Goal: Task Accomplishment & Management: Complete application form

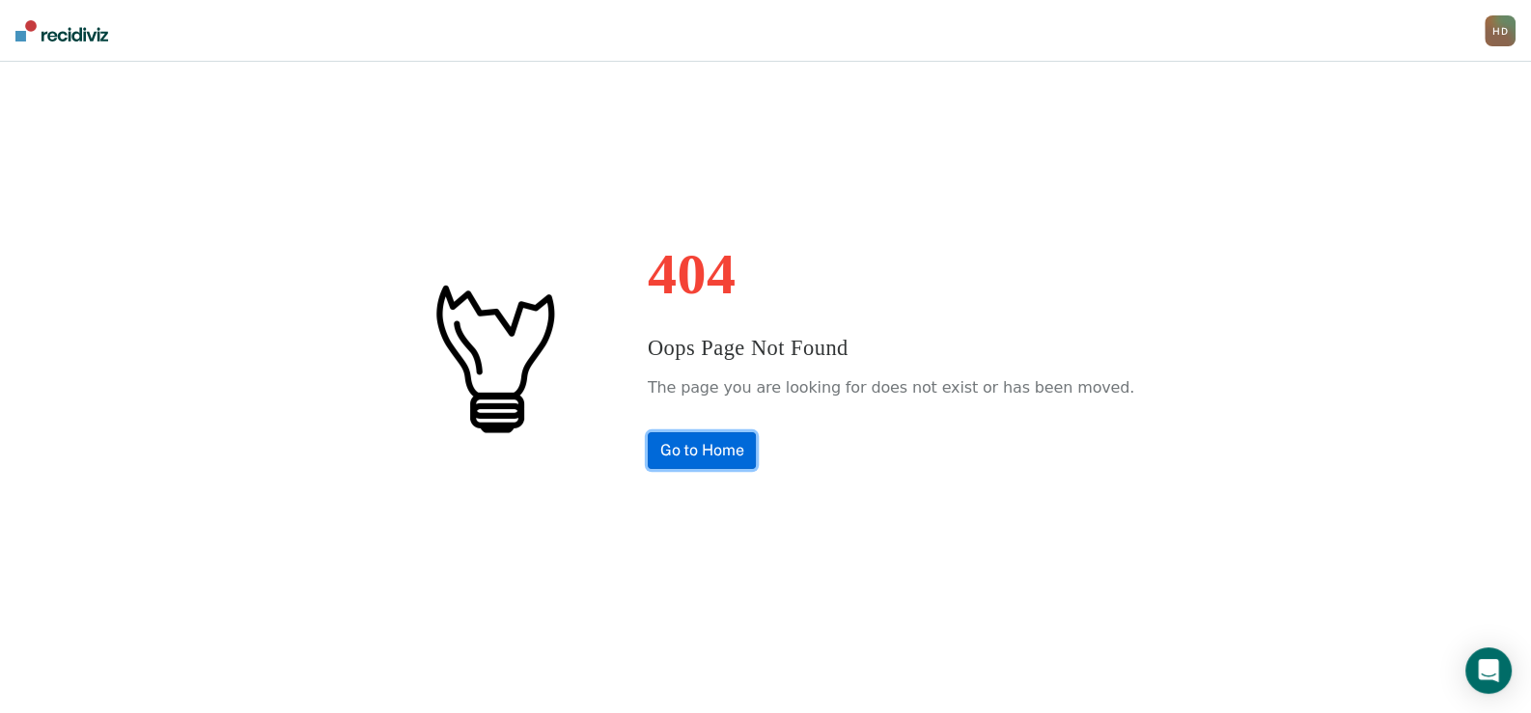
click at [728, 463] on link "Go to Home" at bounding box center [702, 451] width 109 height 37
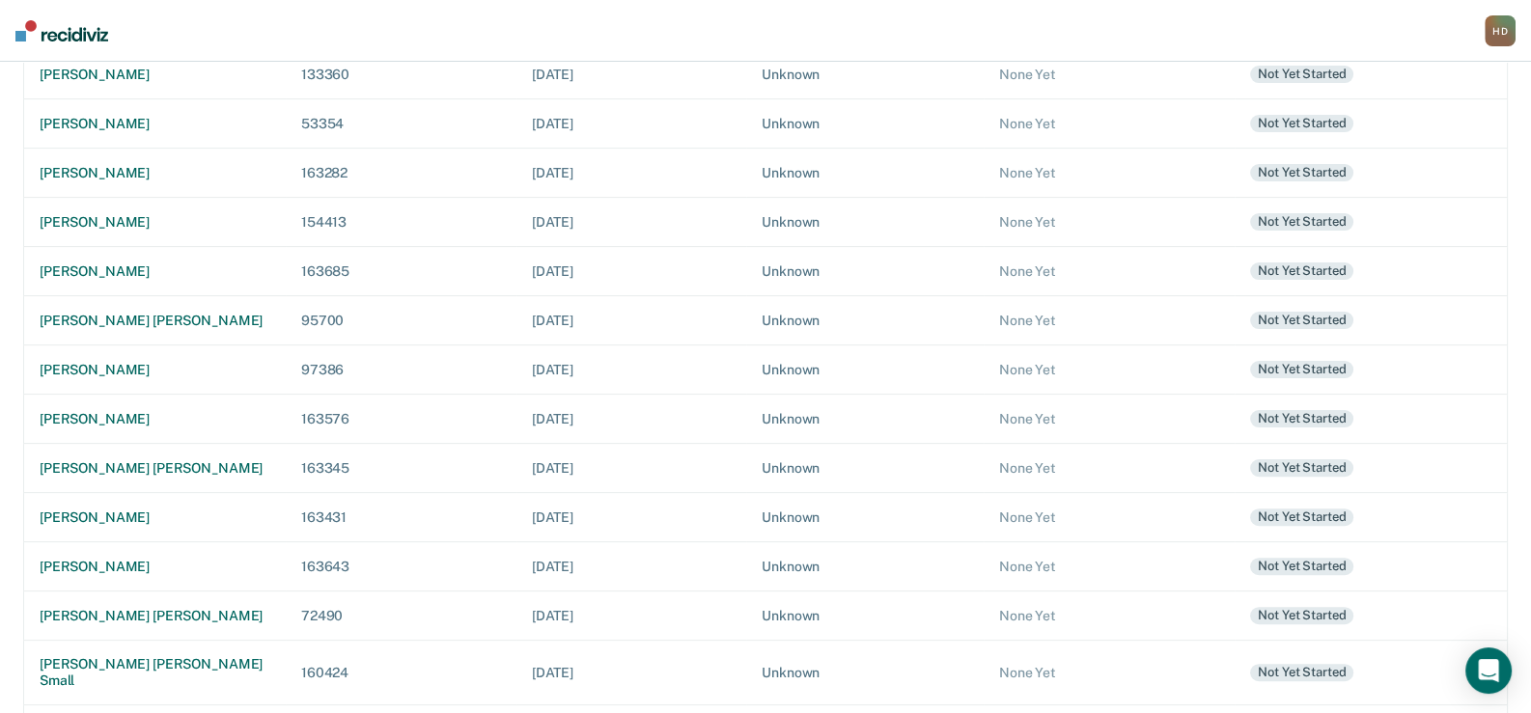
scroll to position [746, 0]
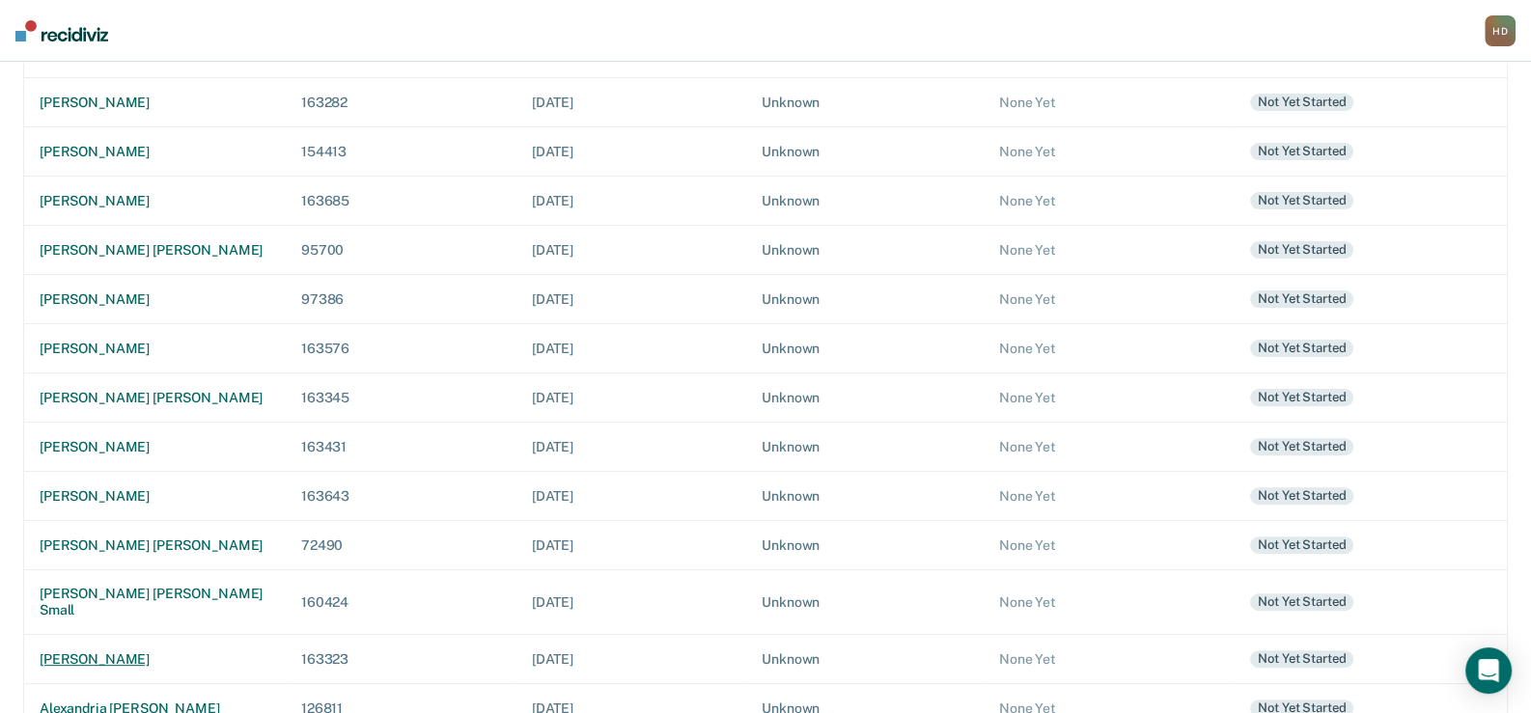
click at [106, 652] on div "[PERSON_NAME]" at bounding box center [155, 660] width 231 height 16
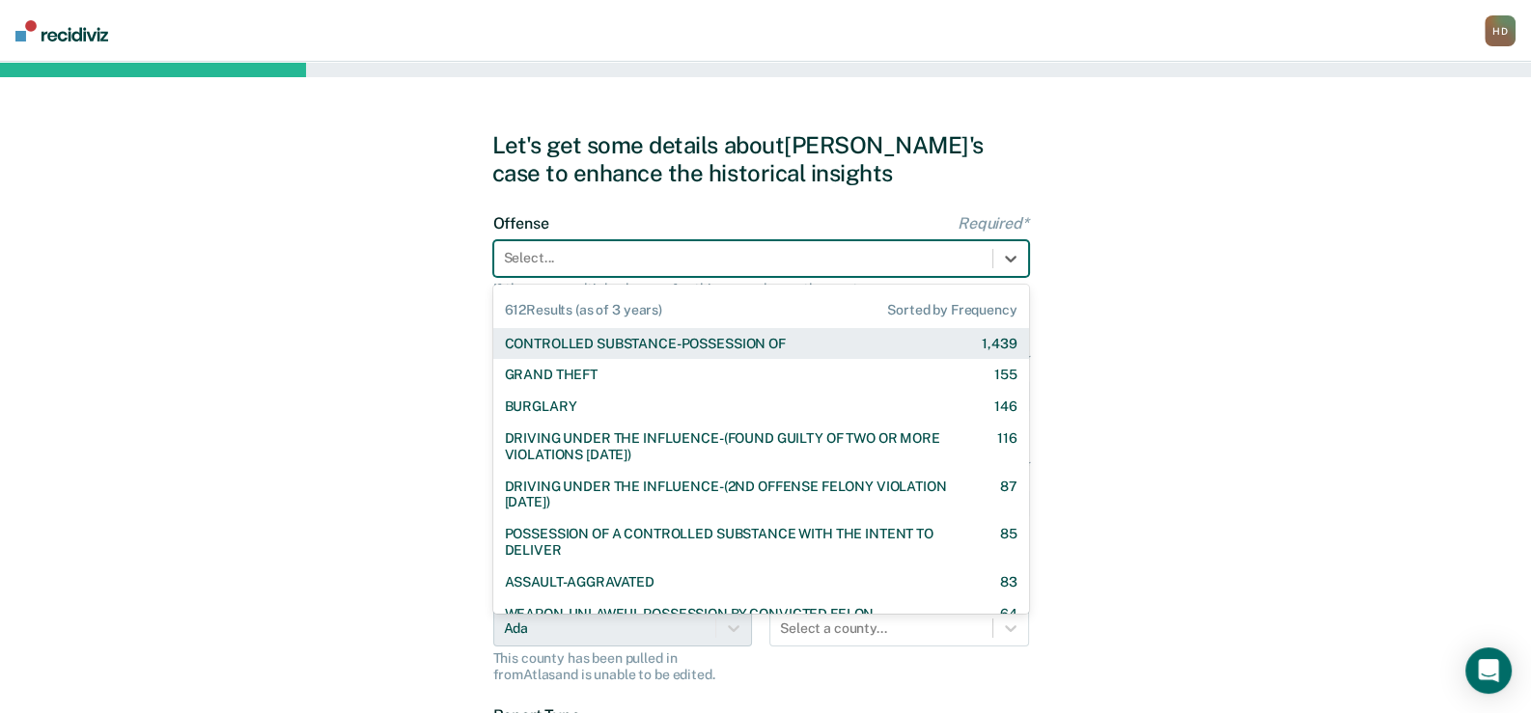
click at [816, 260] on div at bounding box center [743, 258] width 479 height 20
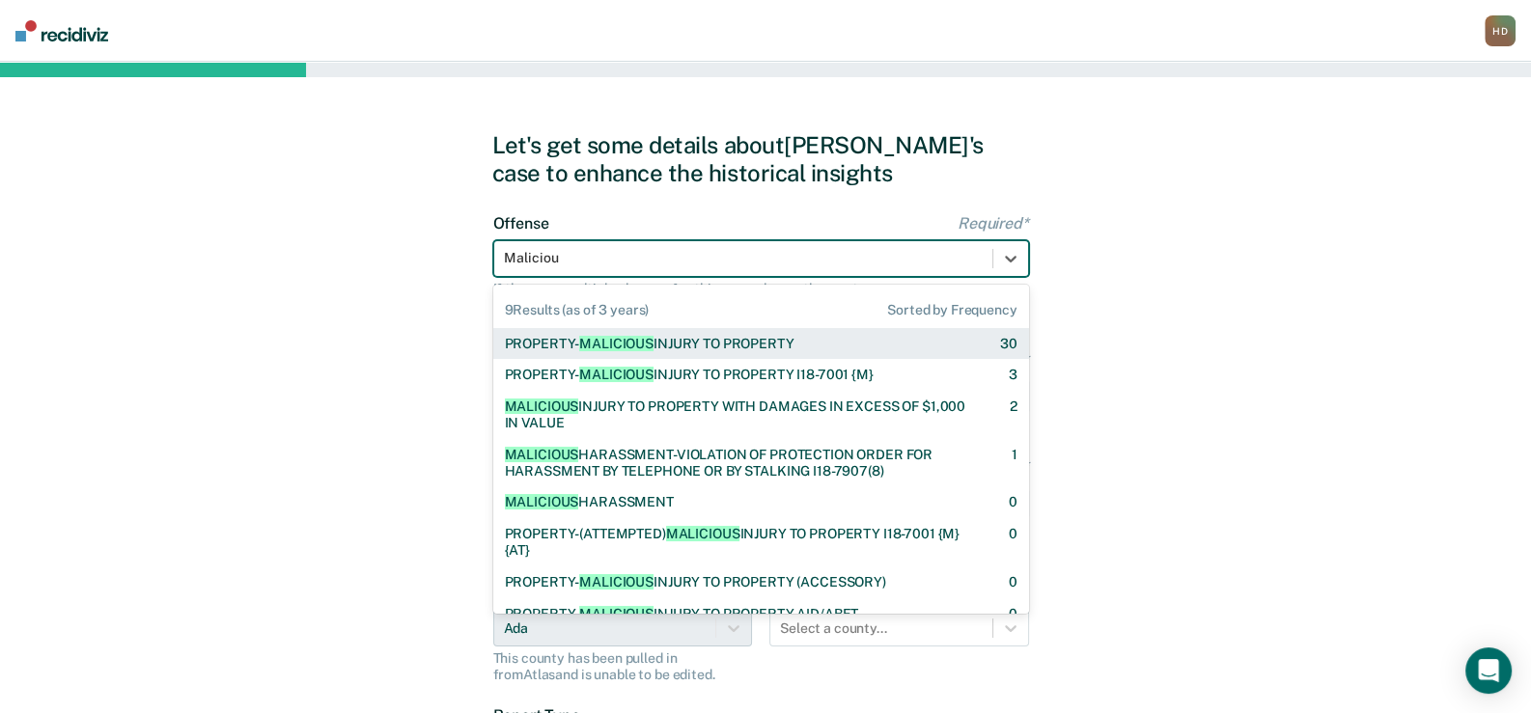
type input "Malicious"
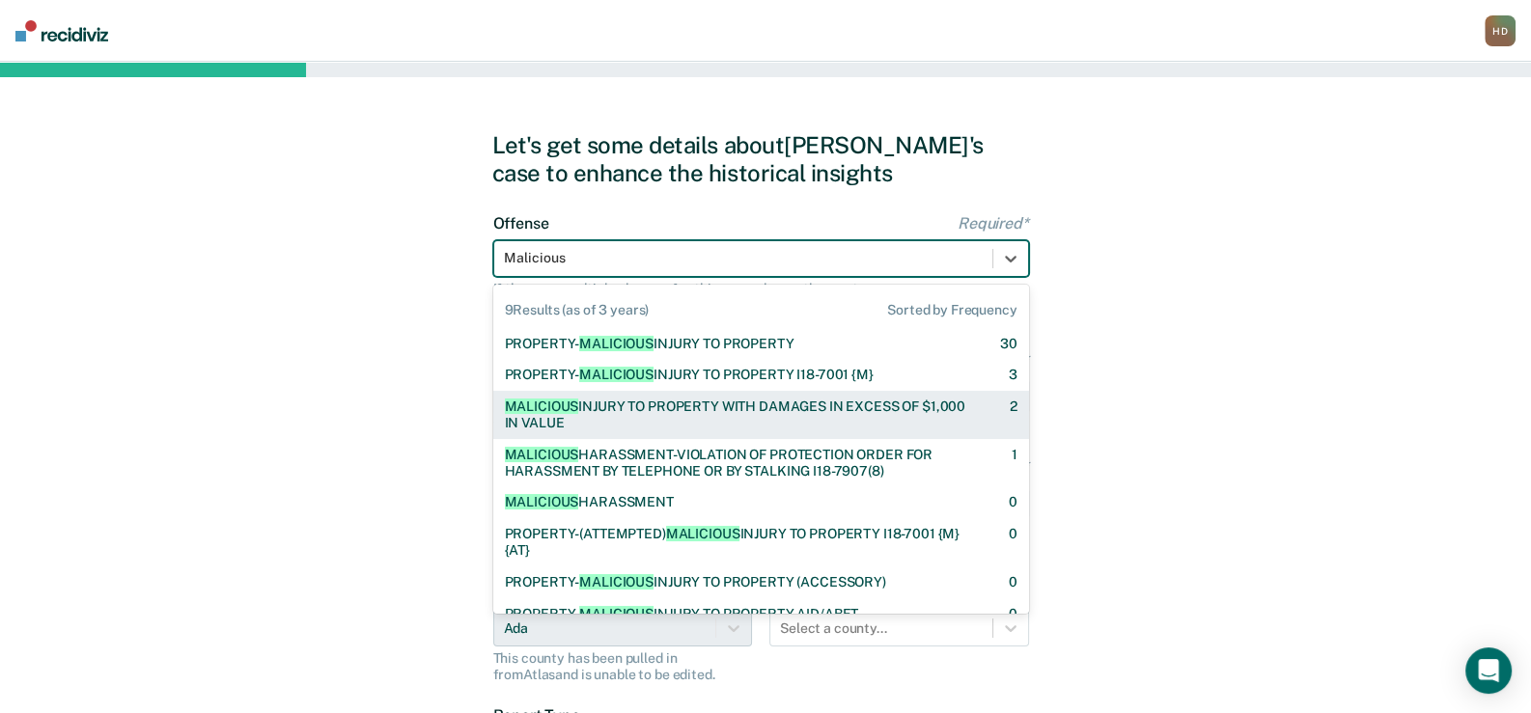
click at [689, 405] on div "MALICIOUS INJURY TO PROPERTY WITH DAMAGES IN EXCESS OF $1,000 IN VALUE" at bounding box center [740, 415] width 471 height 33
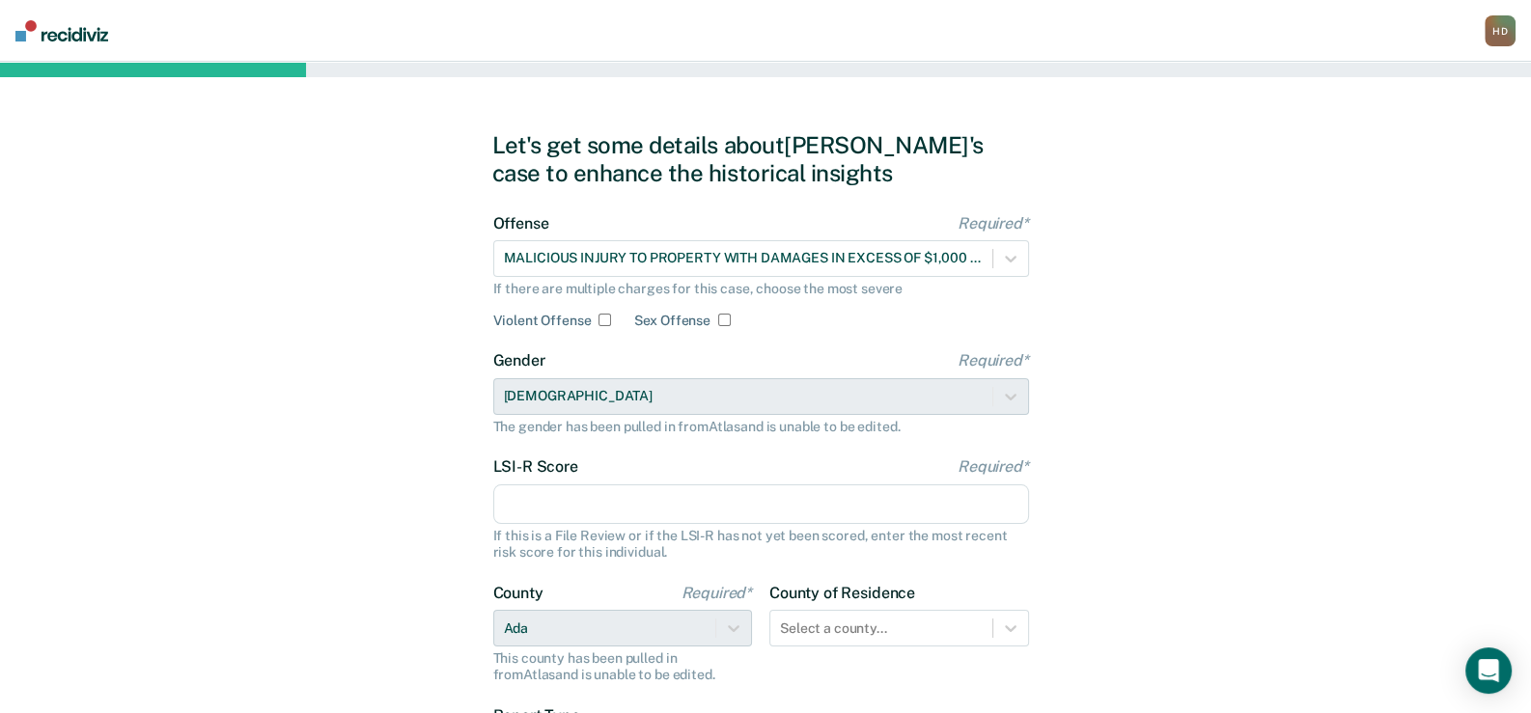
click at [588, 504] on input "LSI-R Score Required*" at bounding box center [761, 505] width 536 height 41
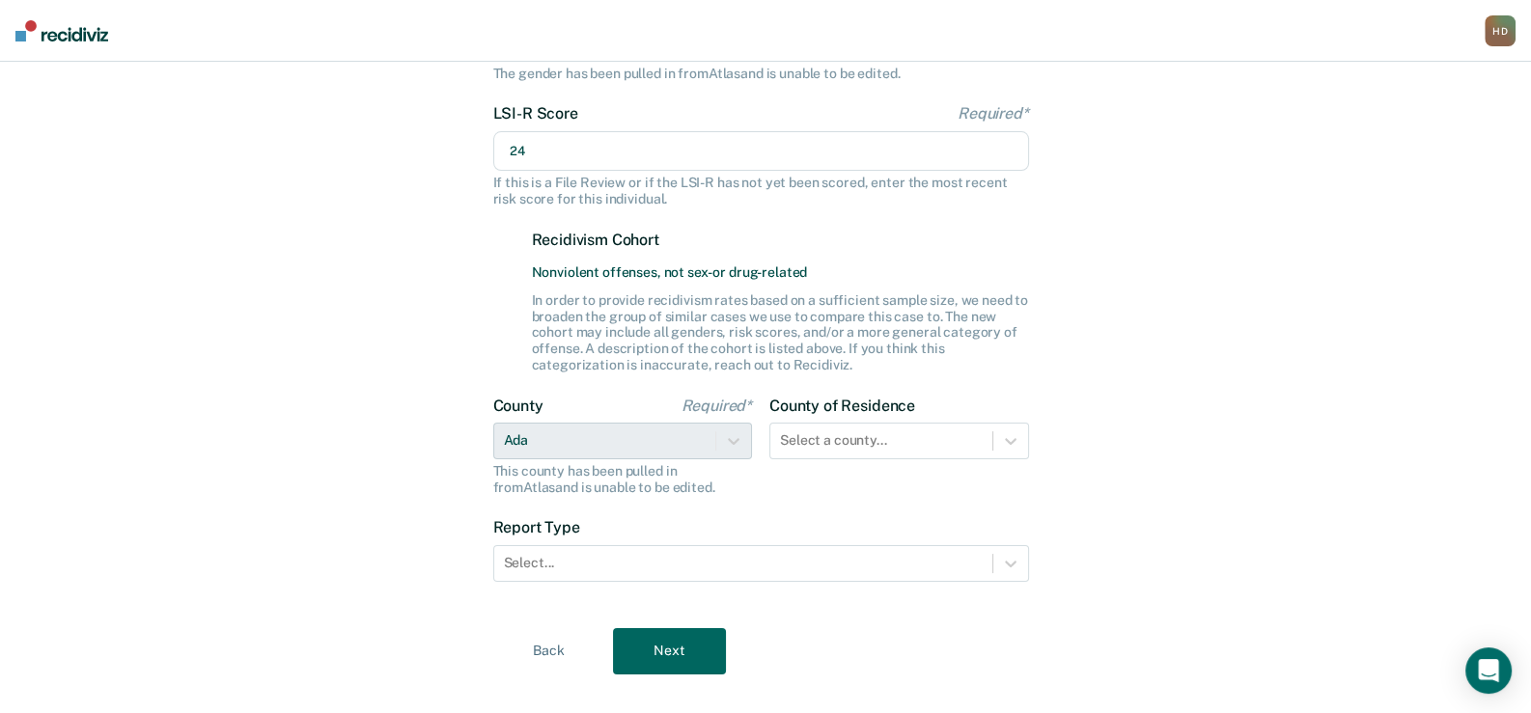
scroll to position [382, 0]
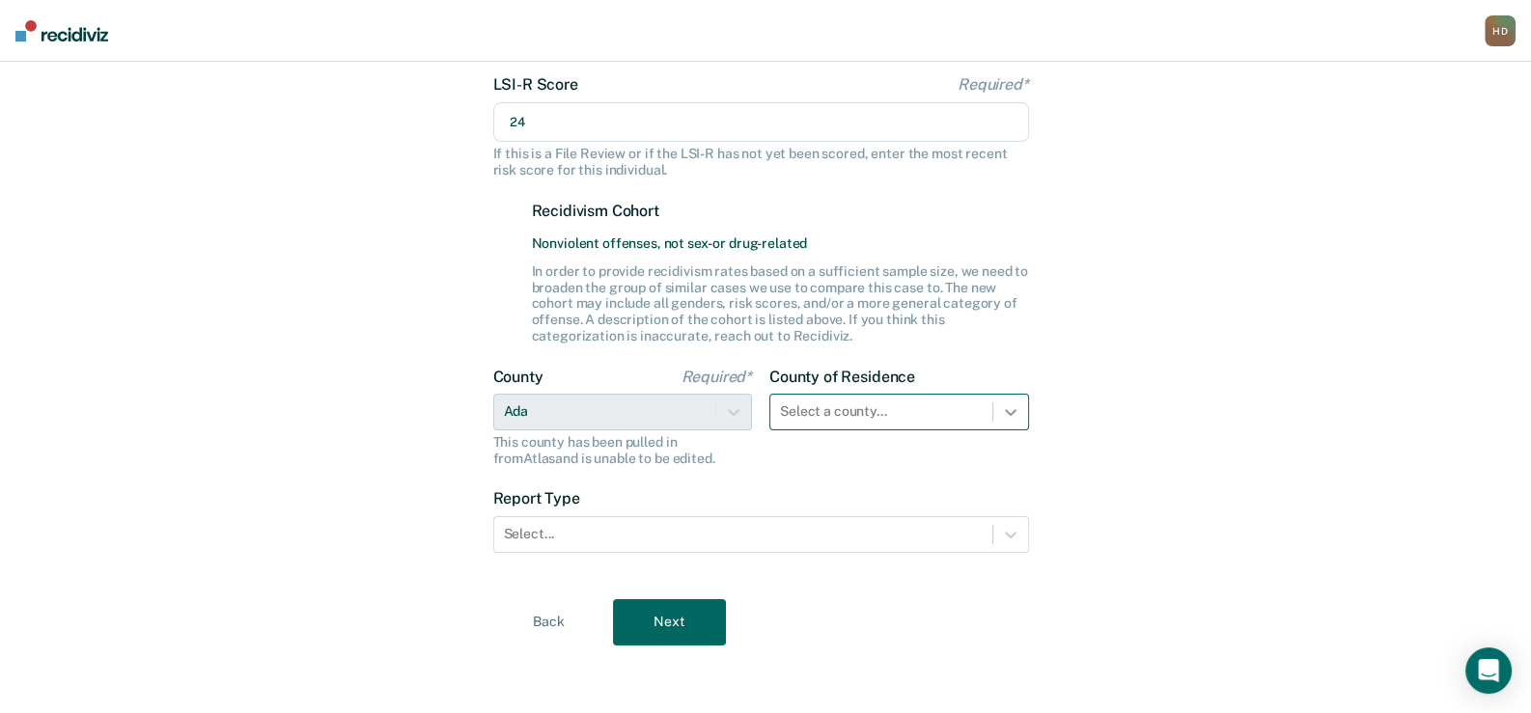
type input "24"
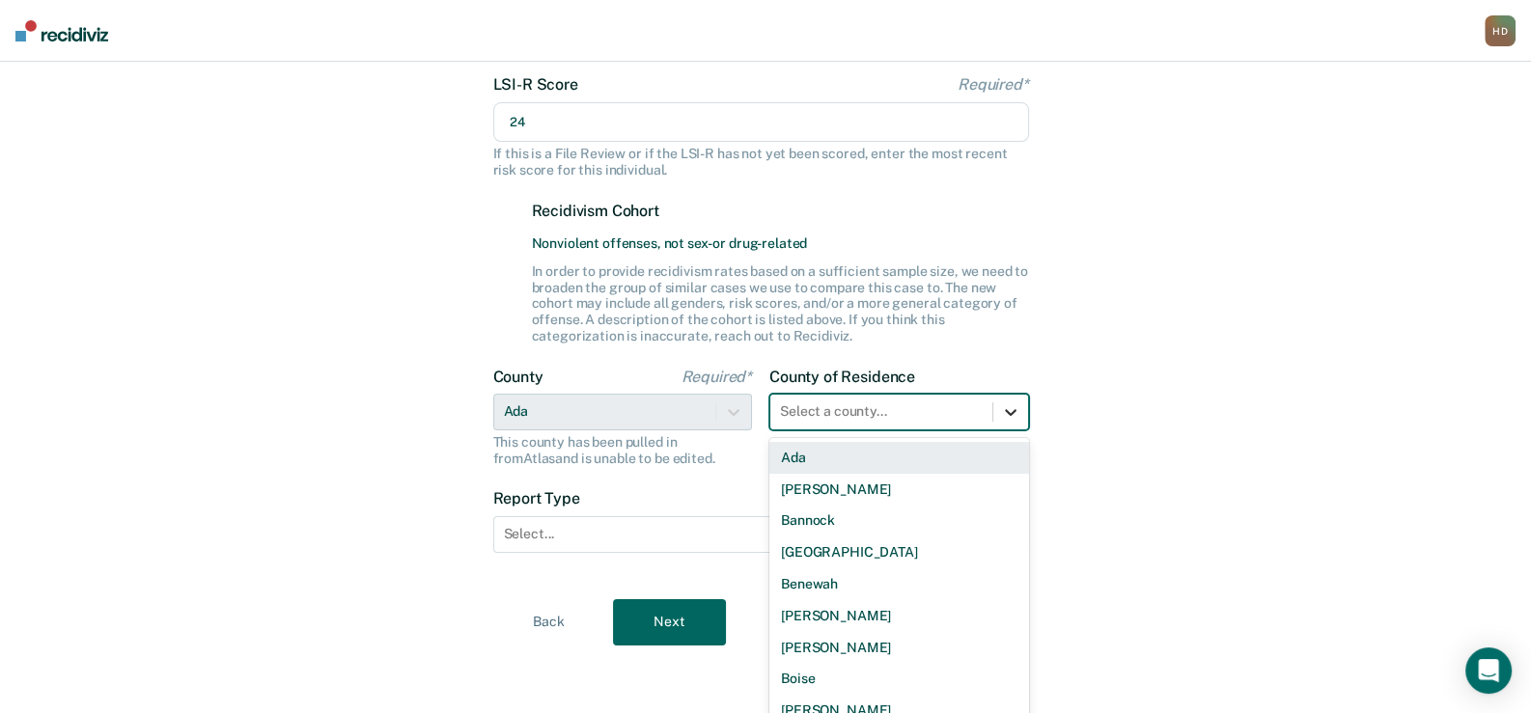
scroll to position [395, 0]
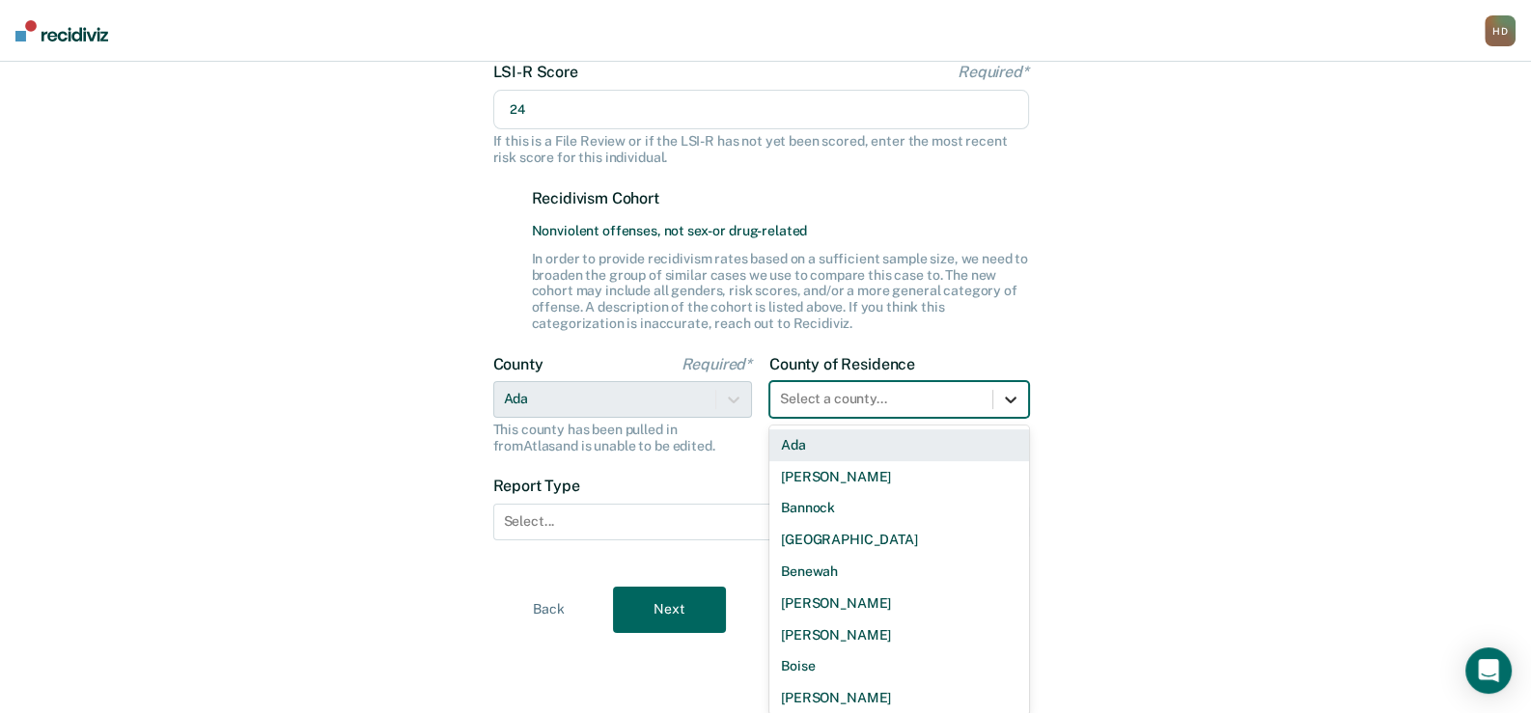
click at [1008, 410] on div at bounding box center [1010, 399] width 35 height 35
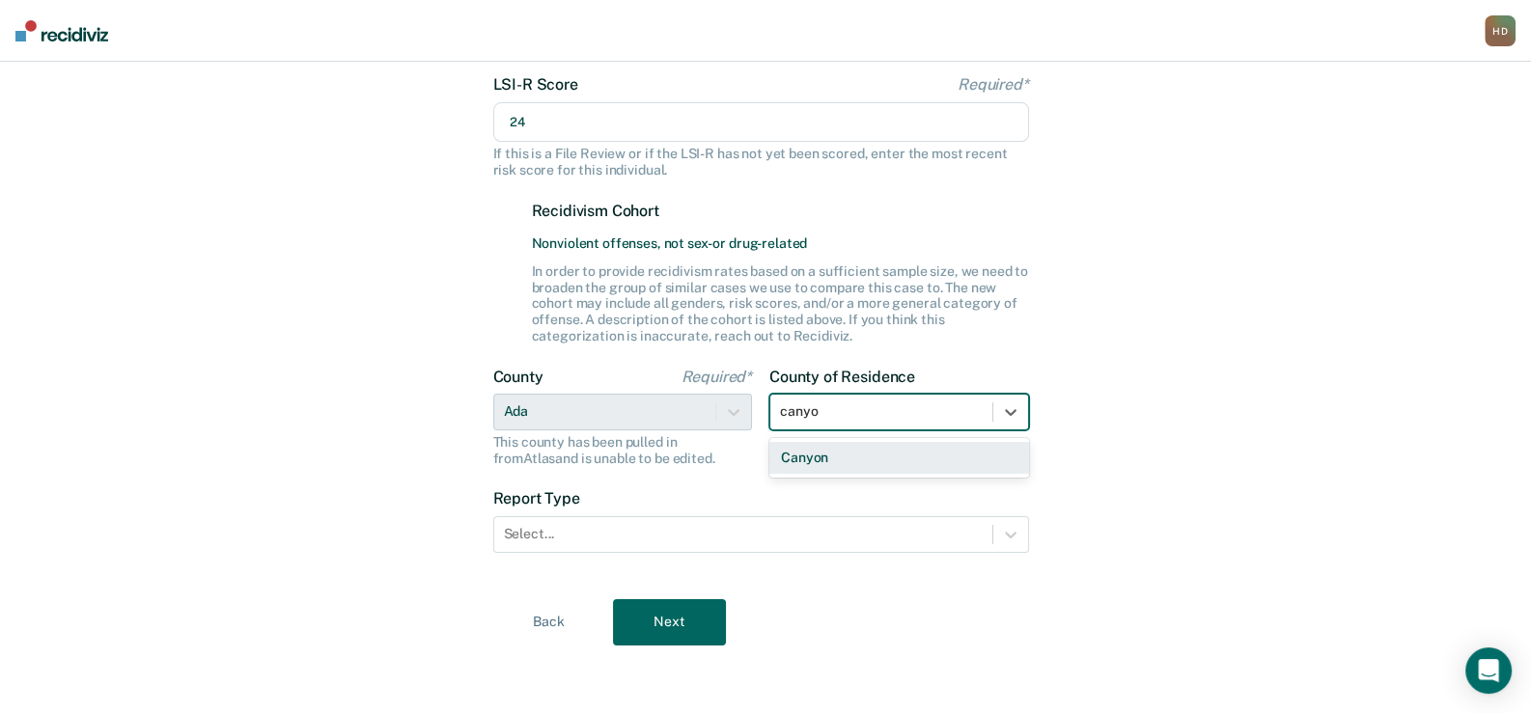
type input "canyon"
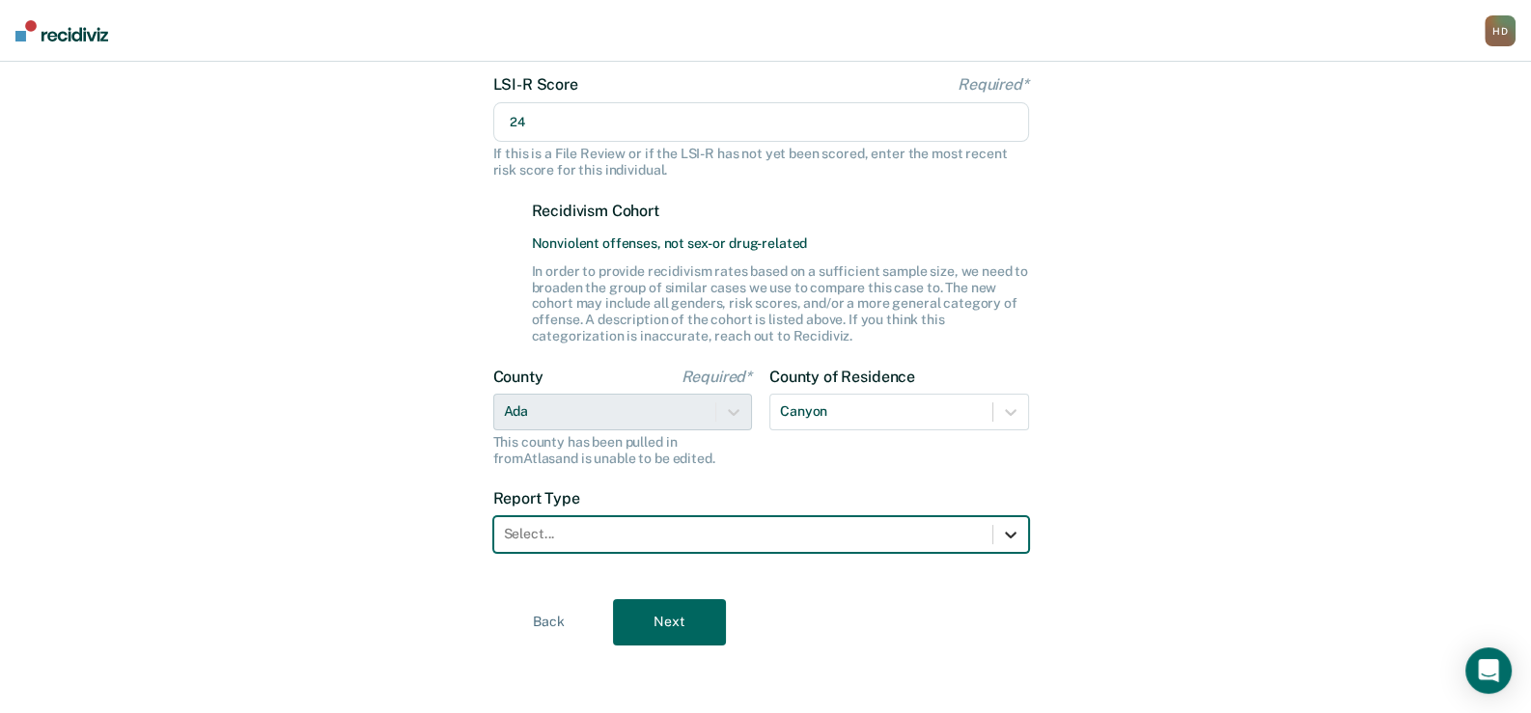
click at [1009, 535] on icon at bounding box center [1011, 535] width 12 height 7
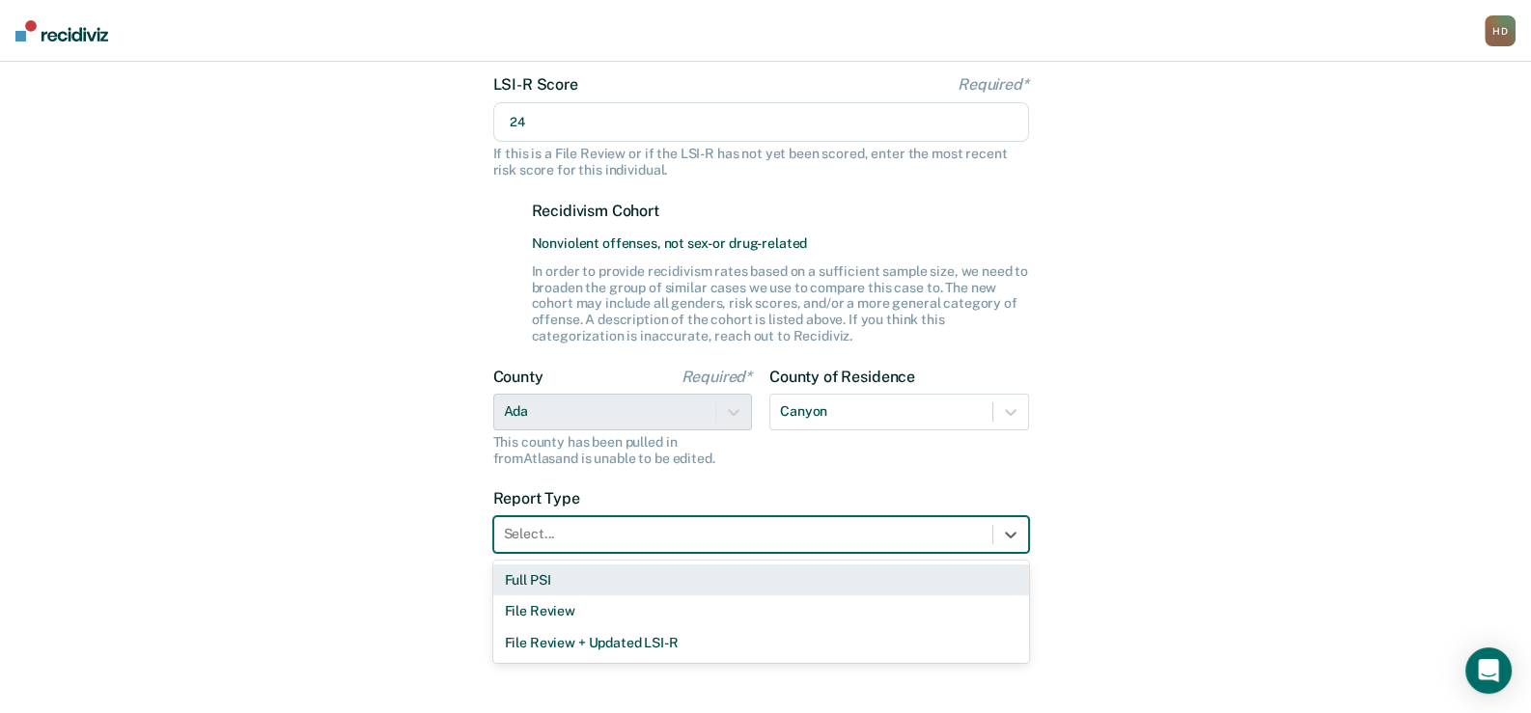
click at [577, 588] on div "Full PSI" at bounding box center [761, 581] width 536 height 32
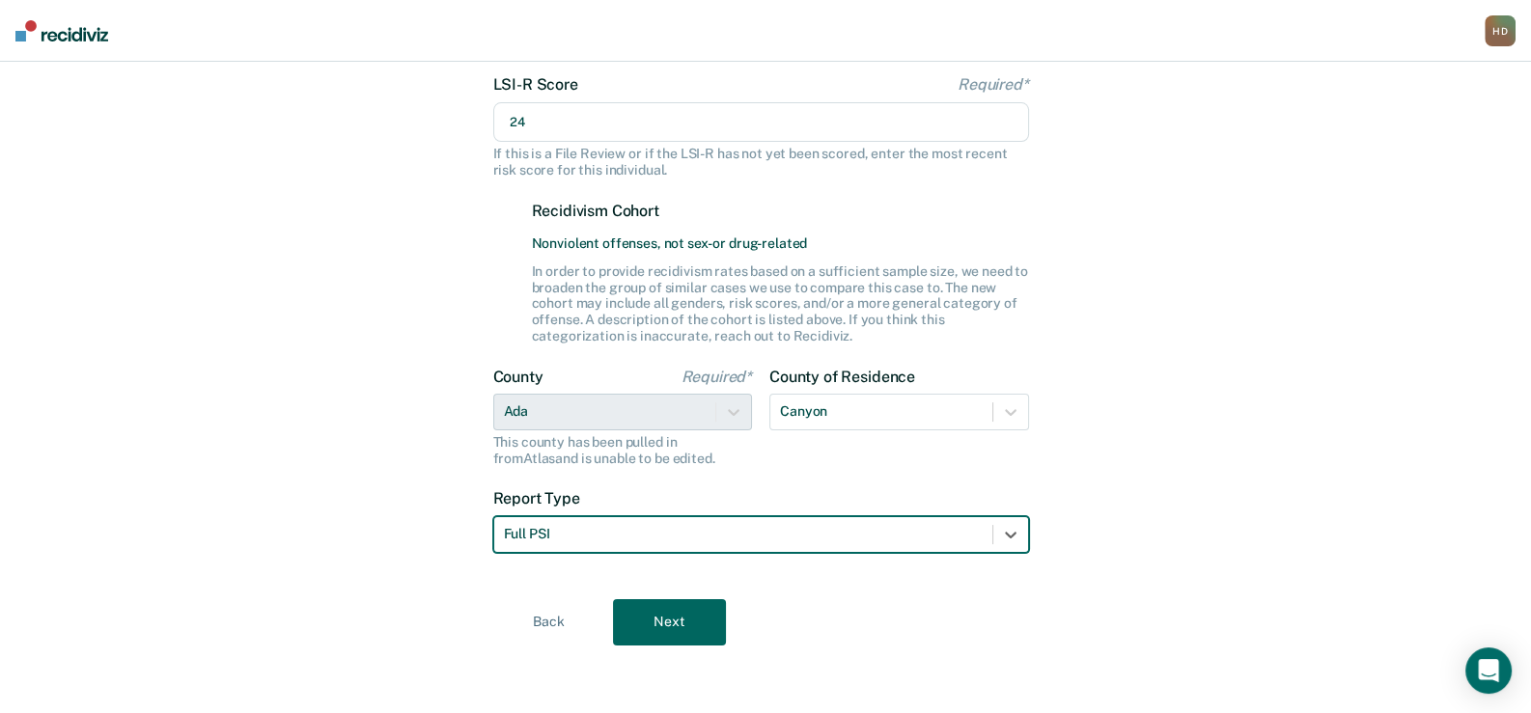
click at [679, 631] on button "Next" at bounding box center [669, 623] width 113 height 46
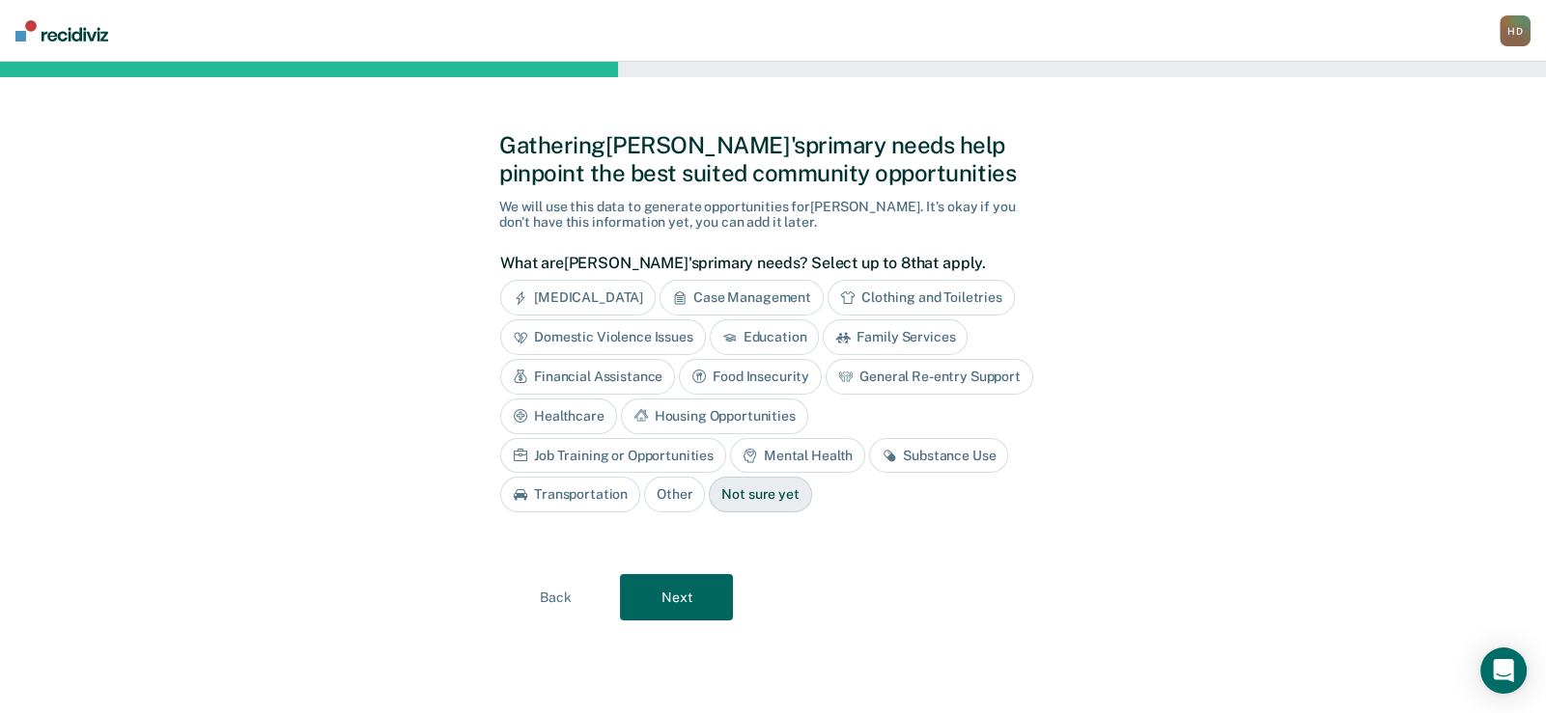
click at [777, 300] on div "Case Management" at bounding box center [741, 298] width 164 height 36
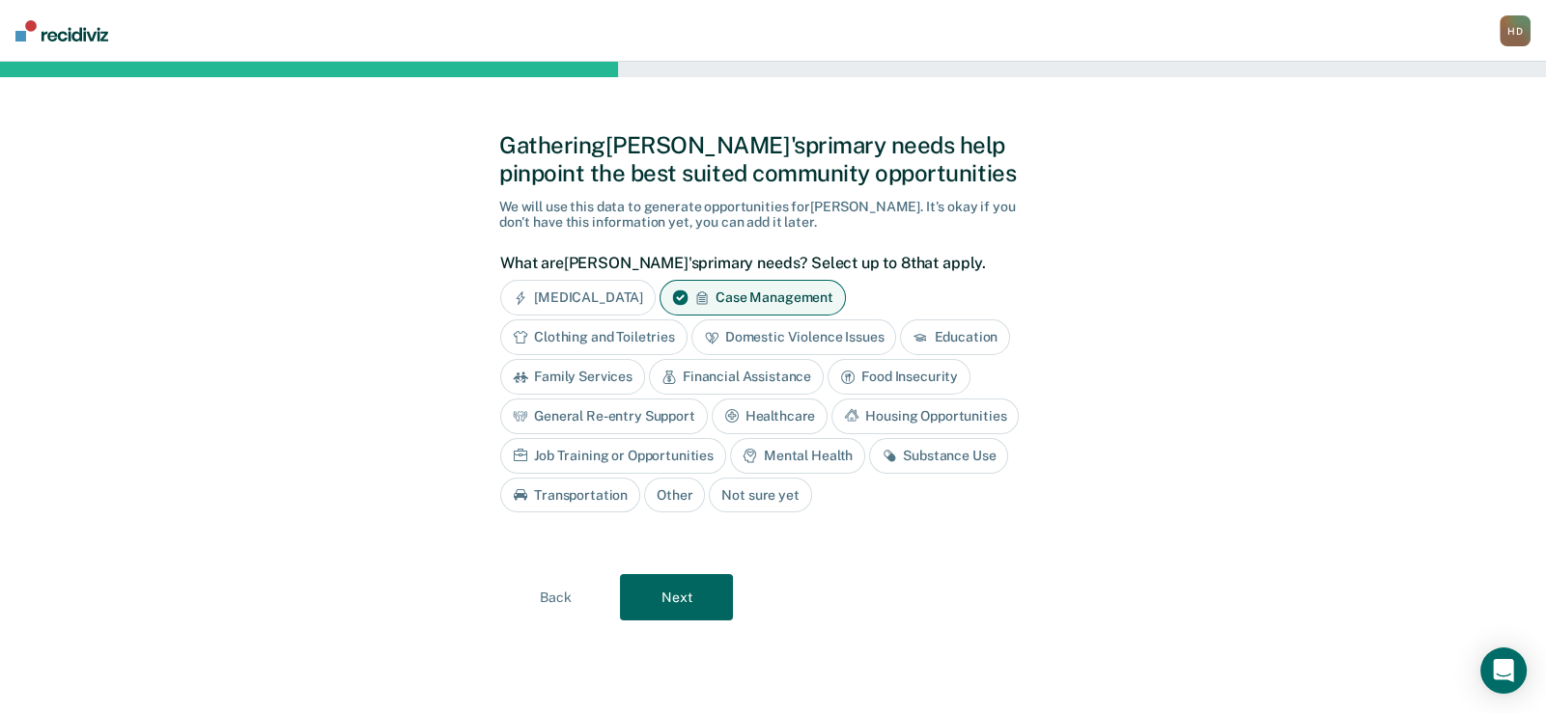
click at [939, 340] on div "Education" at bounding box center [955, 338] width 110 height 36
click at [888, 412] on div "Housing Opportunities" at bounding box center [924, 417] width 187 height 36
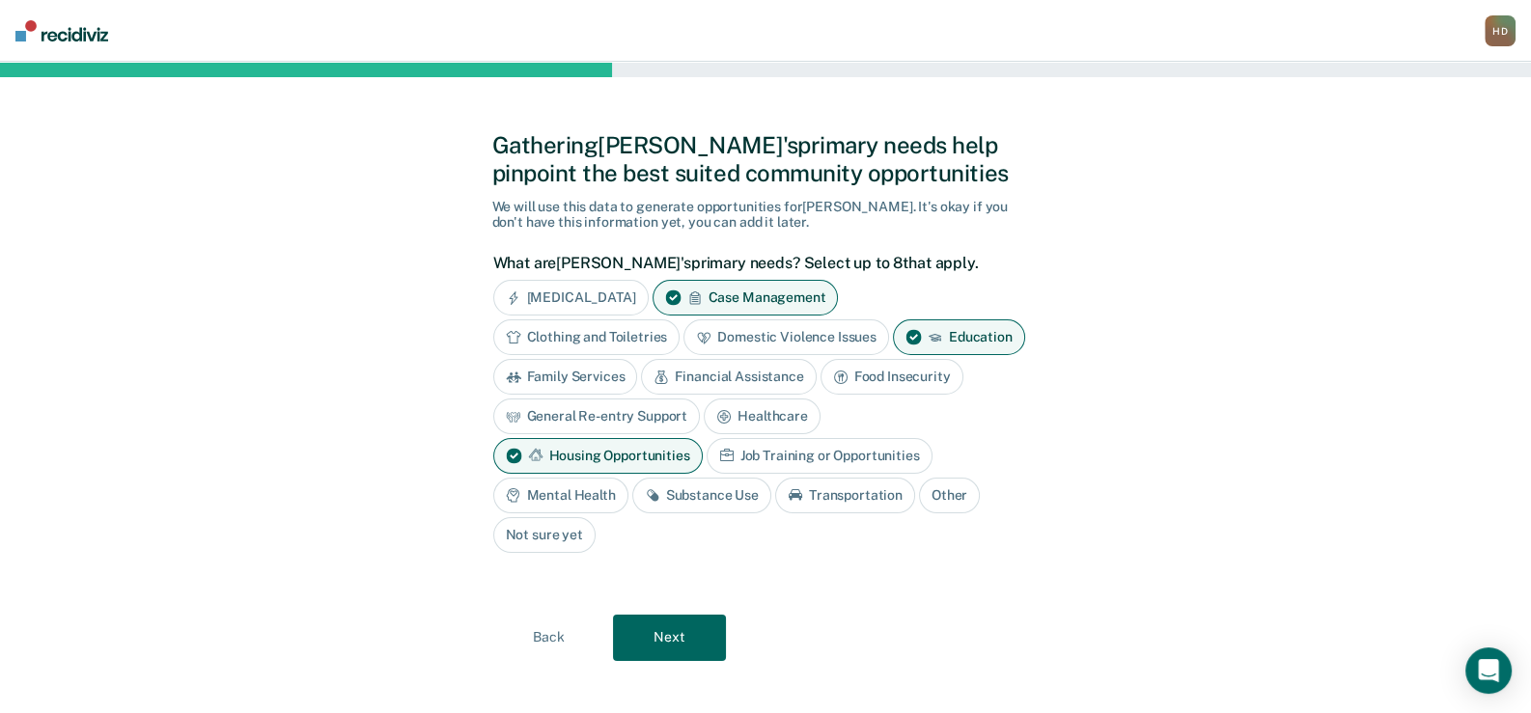
click at [777, 451] on div "Job Training or Opportunities" at bounding box center [820, 456] width 226 height 36
click at [565, 489] on div "Mental Health" at bounding box center [560, 496] width 135 height 36
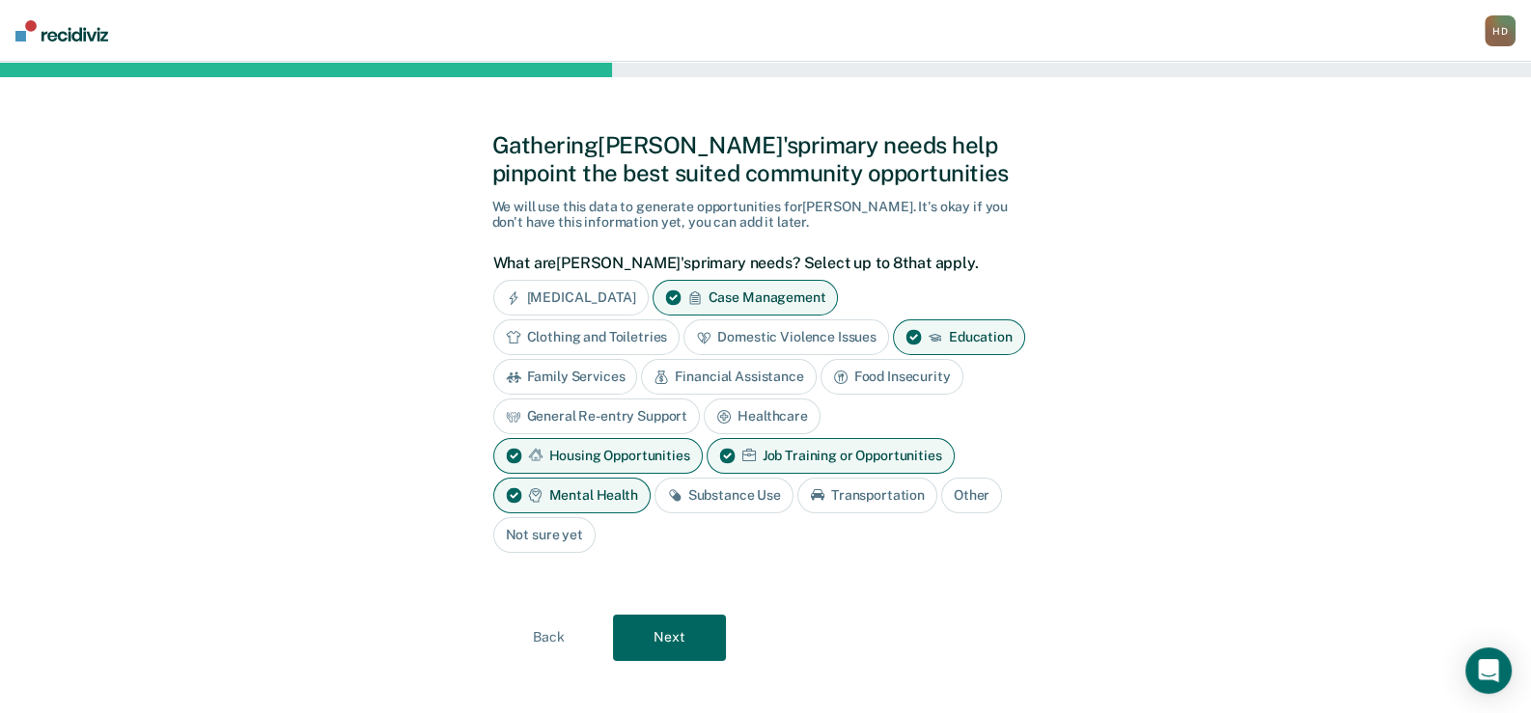
click at [703, 490] on div "Substance Use" at bounding box center [724, 496] width 139 height 36
click at [890, 493] on div "Transportation" at bounding box center [890, 496] width 140 height 36
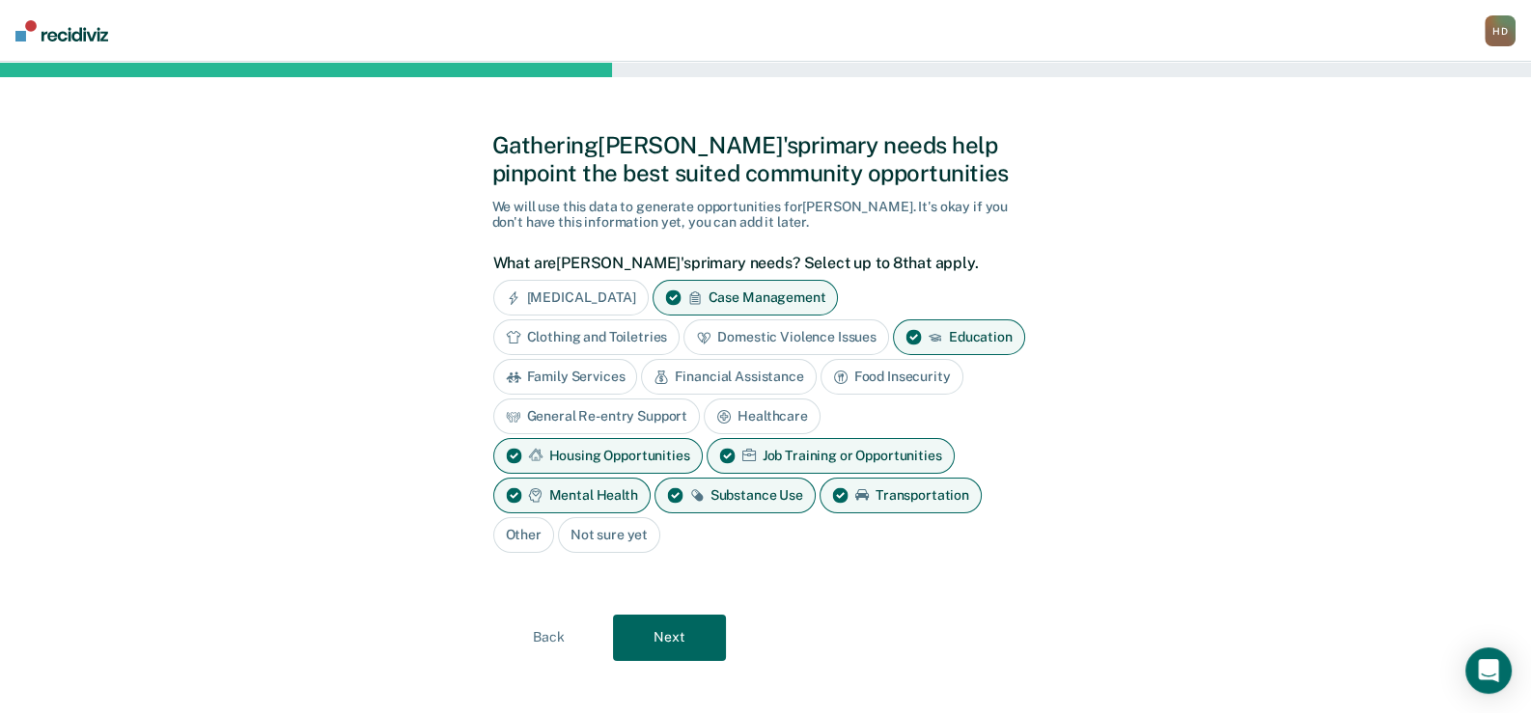
click at [680, 633] on button "Next" at bounding box center [669, 638] width 113 height 46
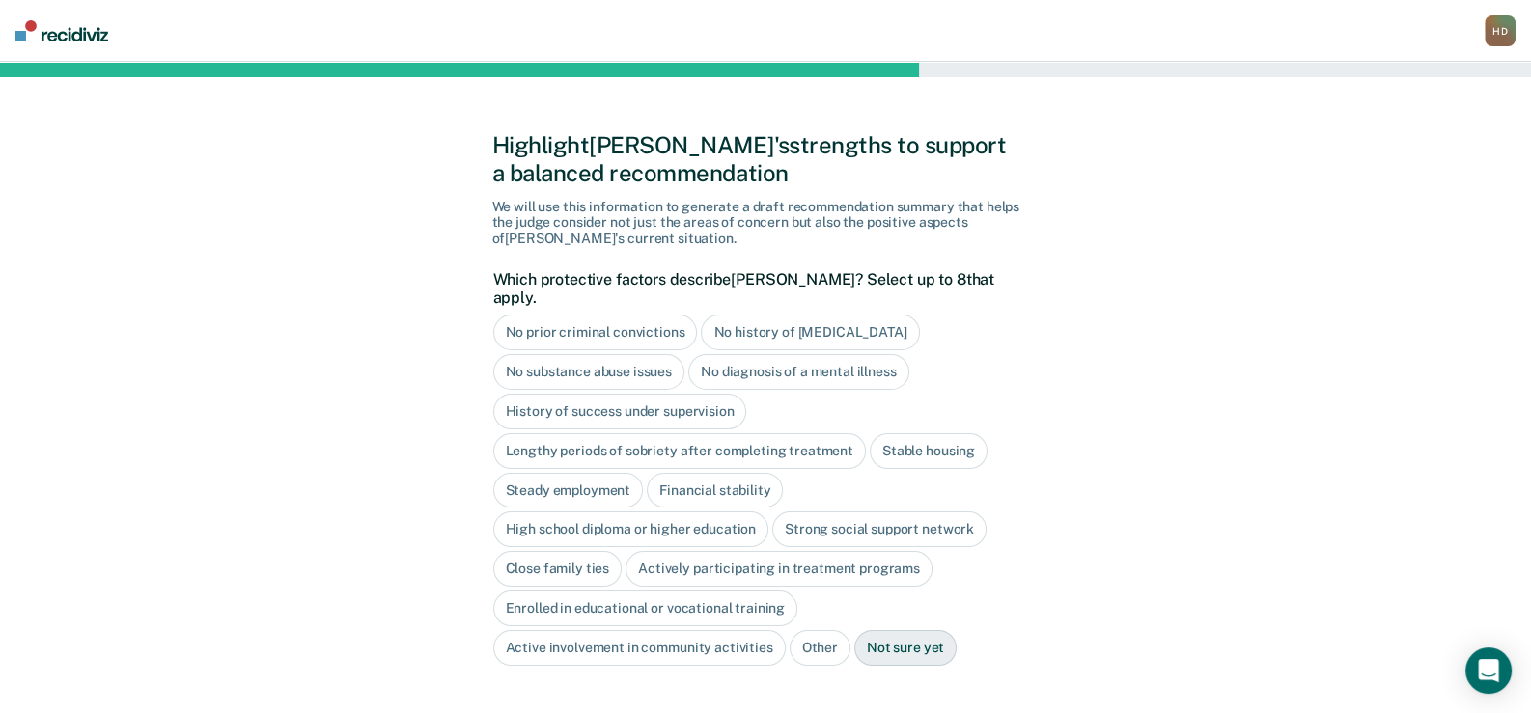
click at [761, 315] on div "No history of [MEDICAL_DATA]" at bounding box center [810, 333] width 218 height 36
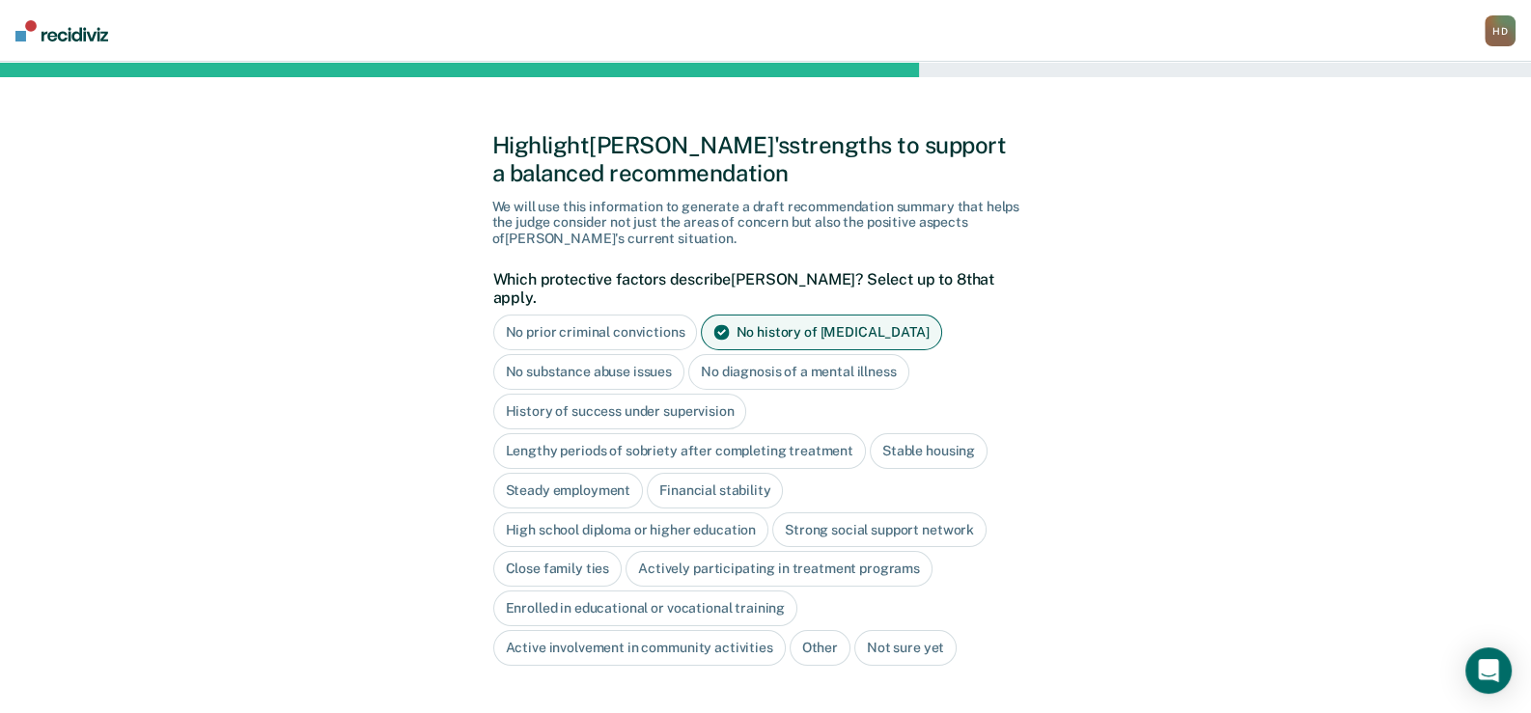
click at [917, 433] on div "Stable housing" at bounding box center [929, 451] width 118 height 36
click at [917, 433] on div "Stable housing" at bounding box center [940, 451] width 140 height 36
click at [571, 551] on div "Close family ties" at bounding box center [557, 569] width 129 height 36
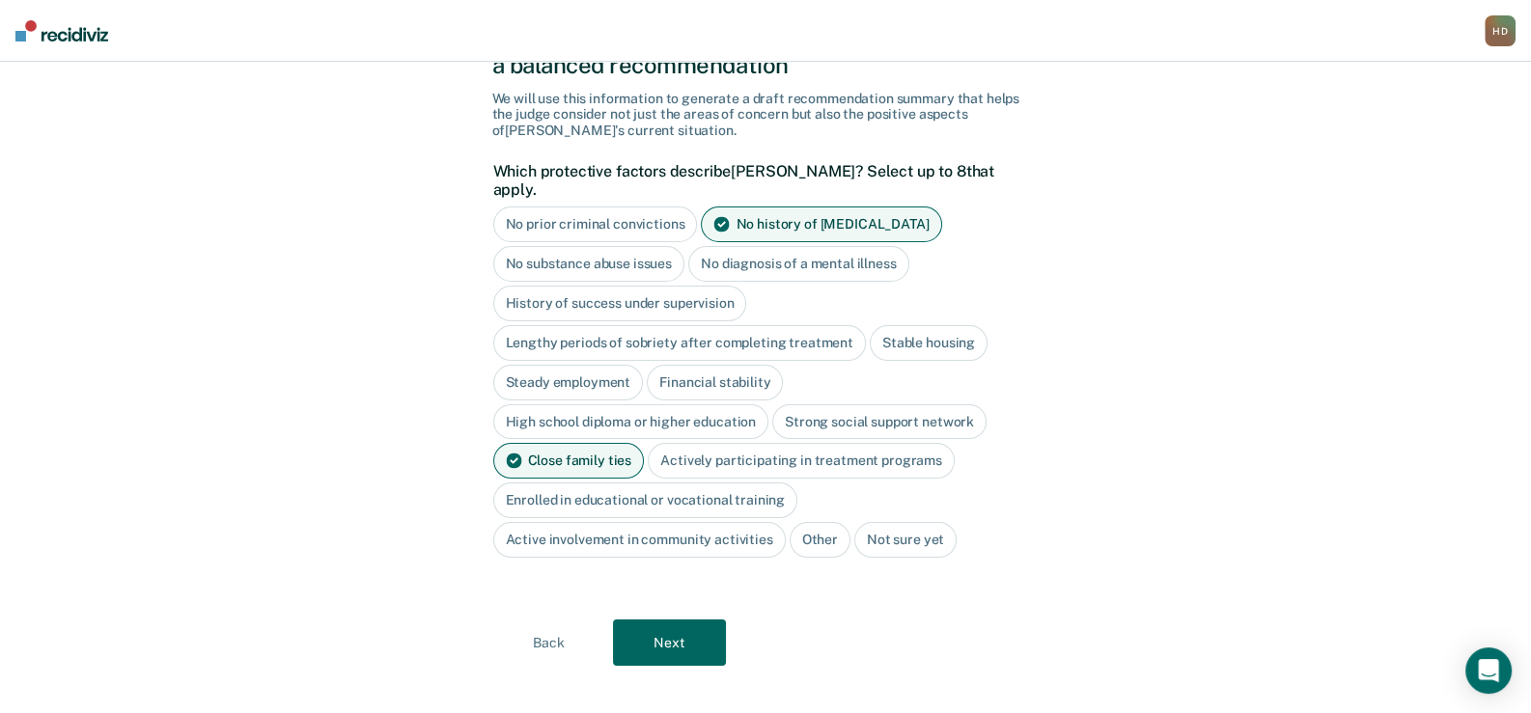
click at [683, 620] on button "Next" at bounding box center [669, 643] width 113 height 46
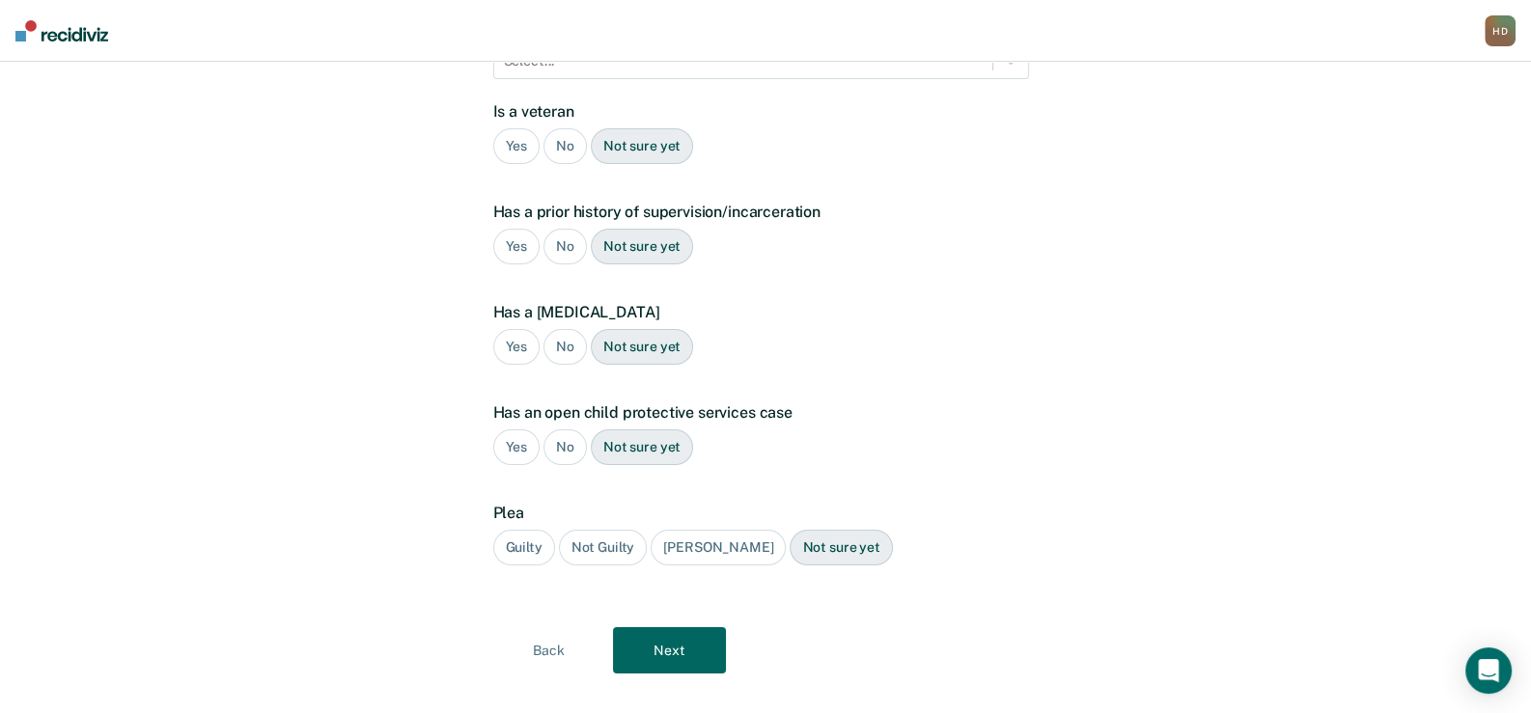
click at [560, 128] on div "No" at bounding box center [565, 146] width 43 height 36
click at [563, 229] on div "No" at bounding box center [565, 247] width 43 height 36
click at [563, 329] on div "No" at bounding box center [565, 347] width 43 height 36
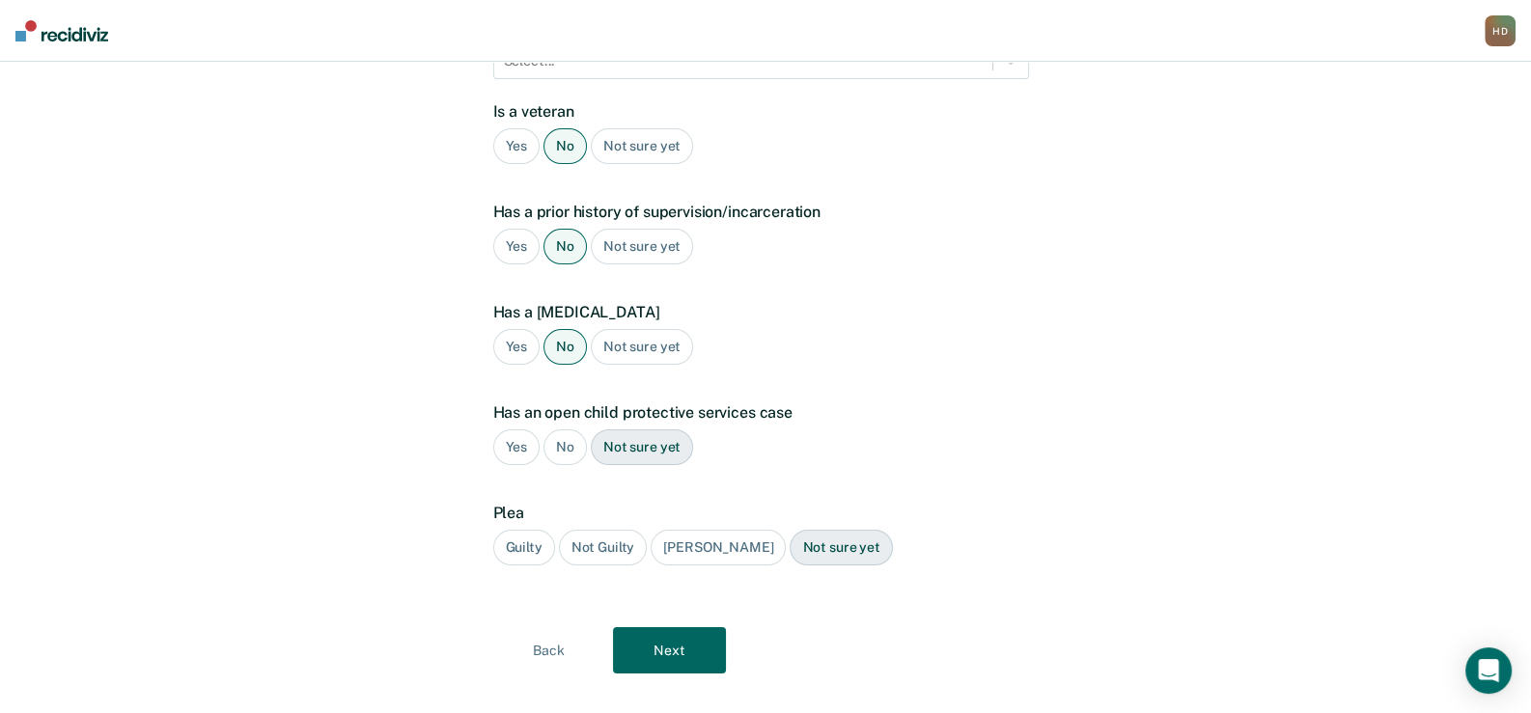
click at [560, 430] on div "No" at bounding box center [565, 448] width 43 height 36
click at [521, 530] on div "Guilty" at bounding box center [524, 548] width 62 height 36
click at [658, 628] on button "Next" at bounding box center [669, 651] width 113 height 46
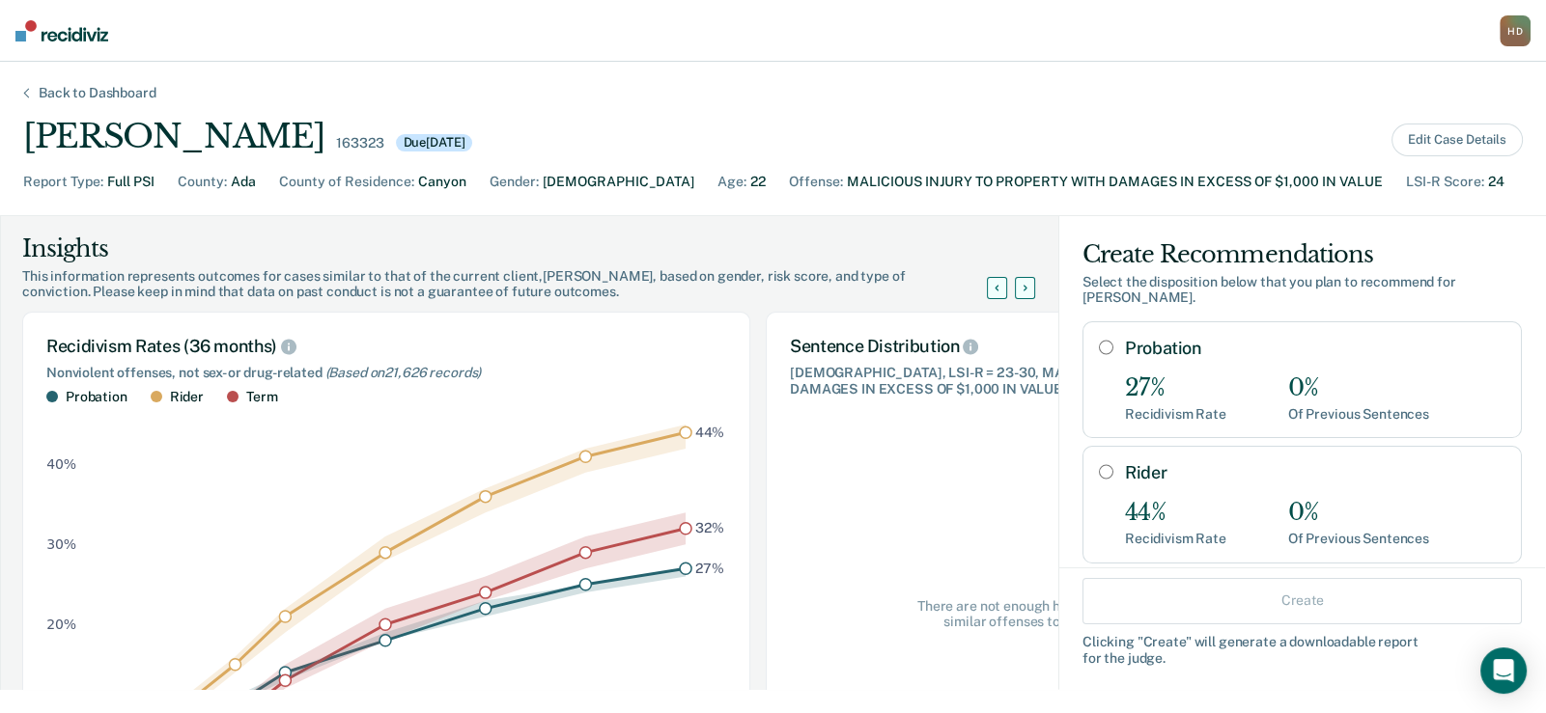
click at [1099, 340] on input "Probation" at bounding box center [1106, 347] width 14 height 15
radio input "true"
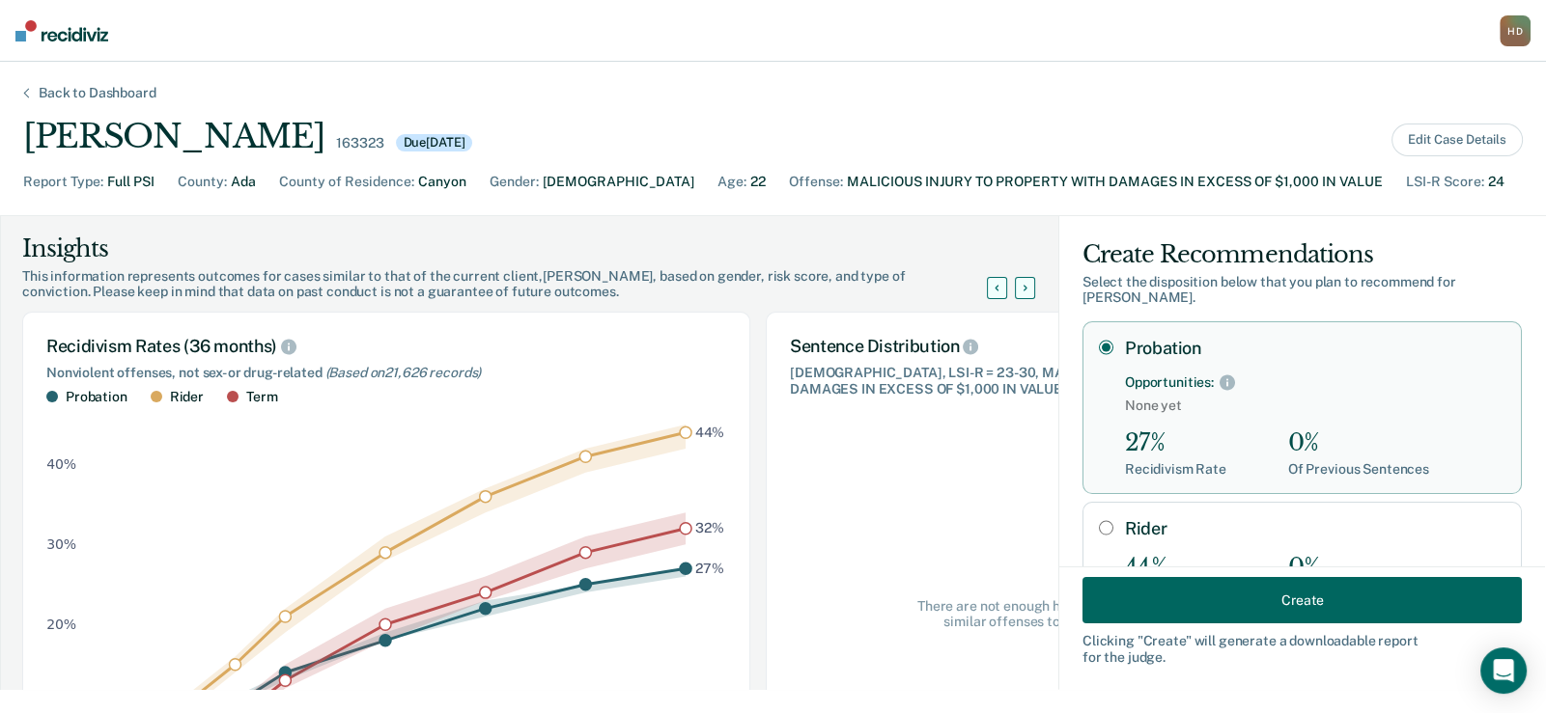
click at [1168, 593] on button "Create" at bounding box center [1301, 600] width 439 height 46
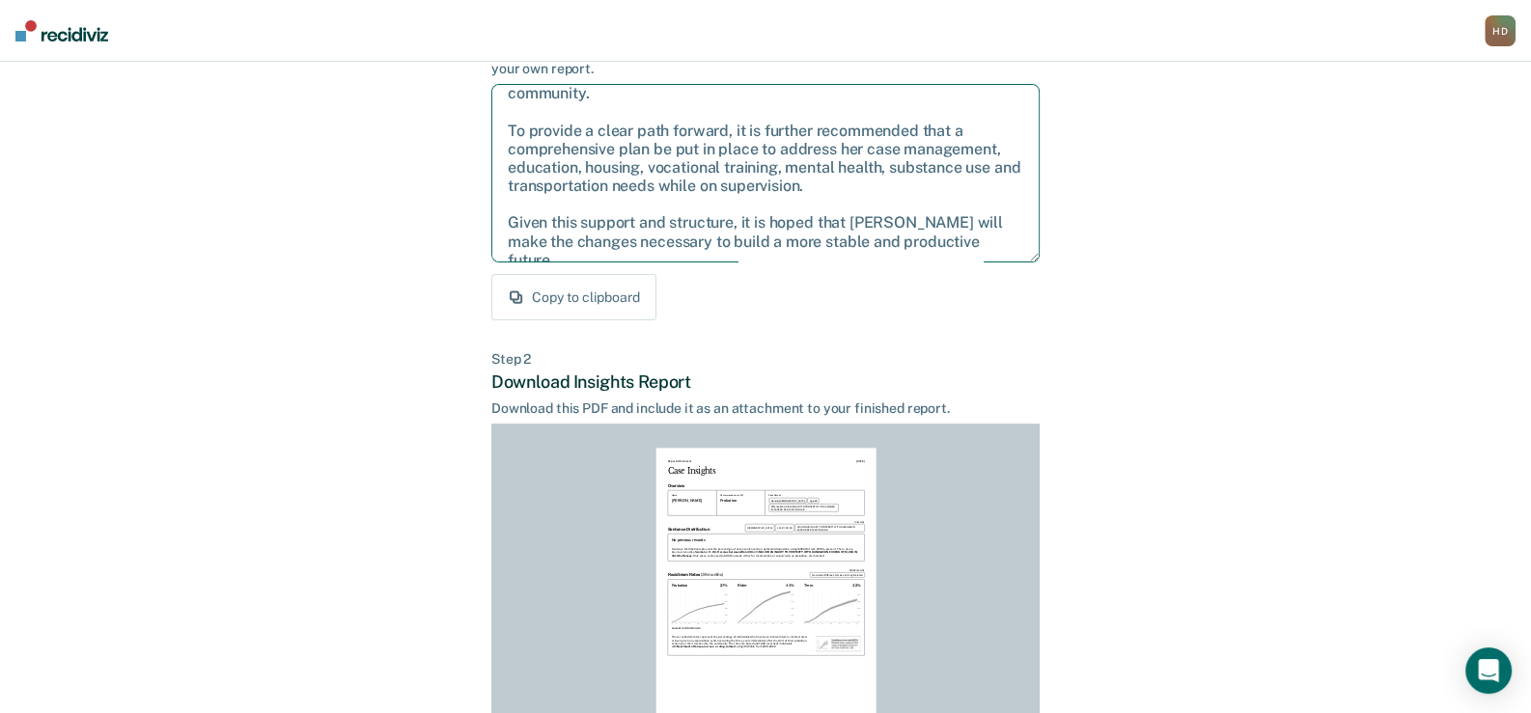
scroll to position [192, 0]
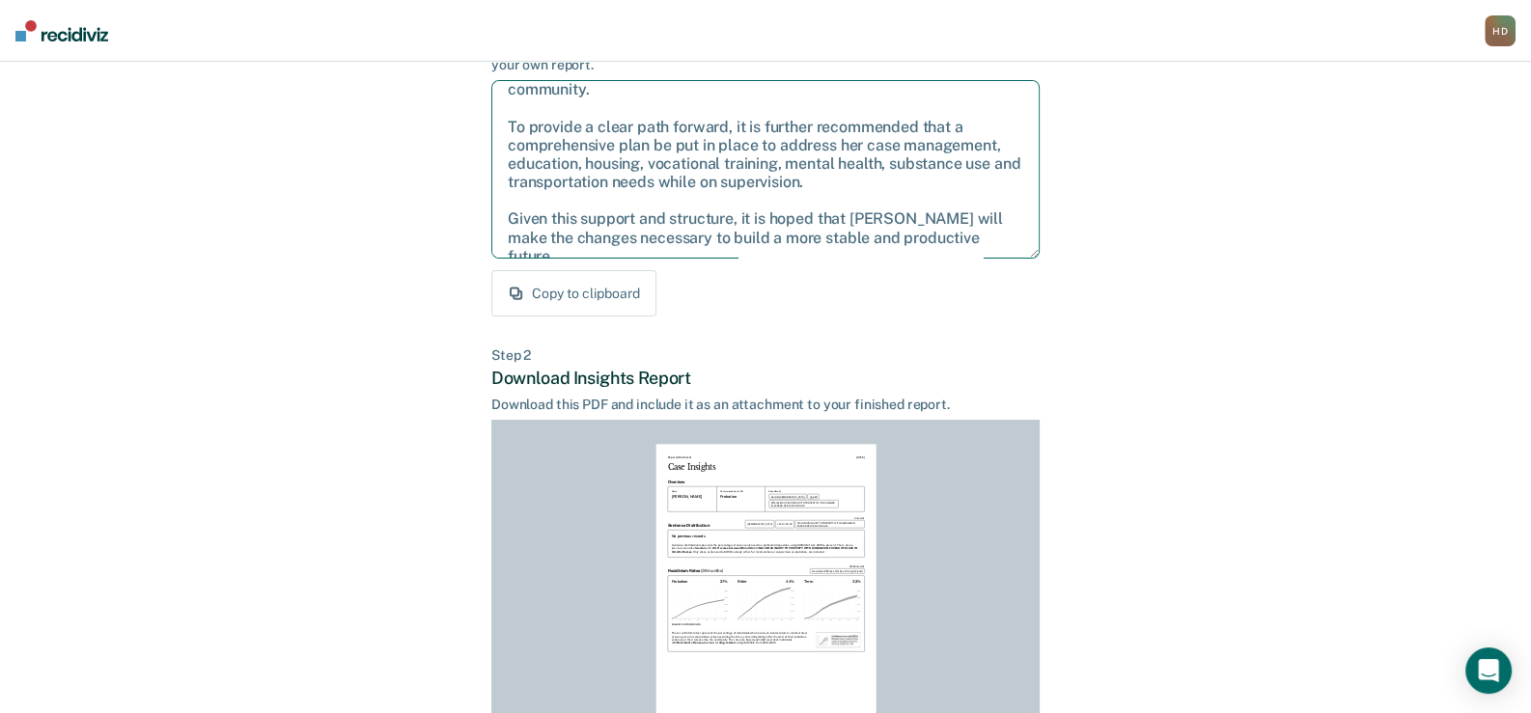
drag, startPoint x: 507, startPoint y: 295, endPoint x: 1048, endPoint y: 268, distance: 541.3
click at [1048, 268] on div "Back to Case Make Recommendation & Download Report Step 1 Craft recommendation …" at bounding box center [765, 389] width 1531 height 1039
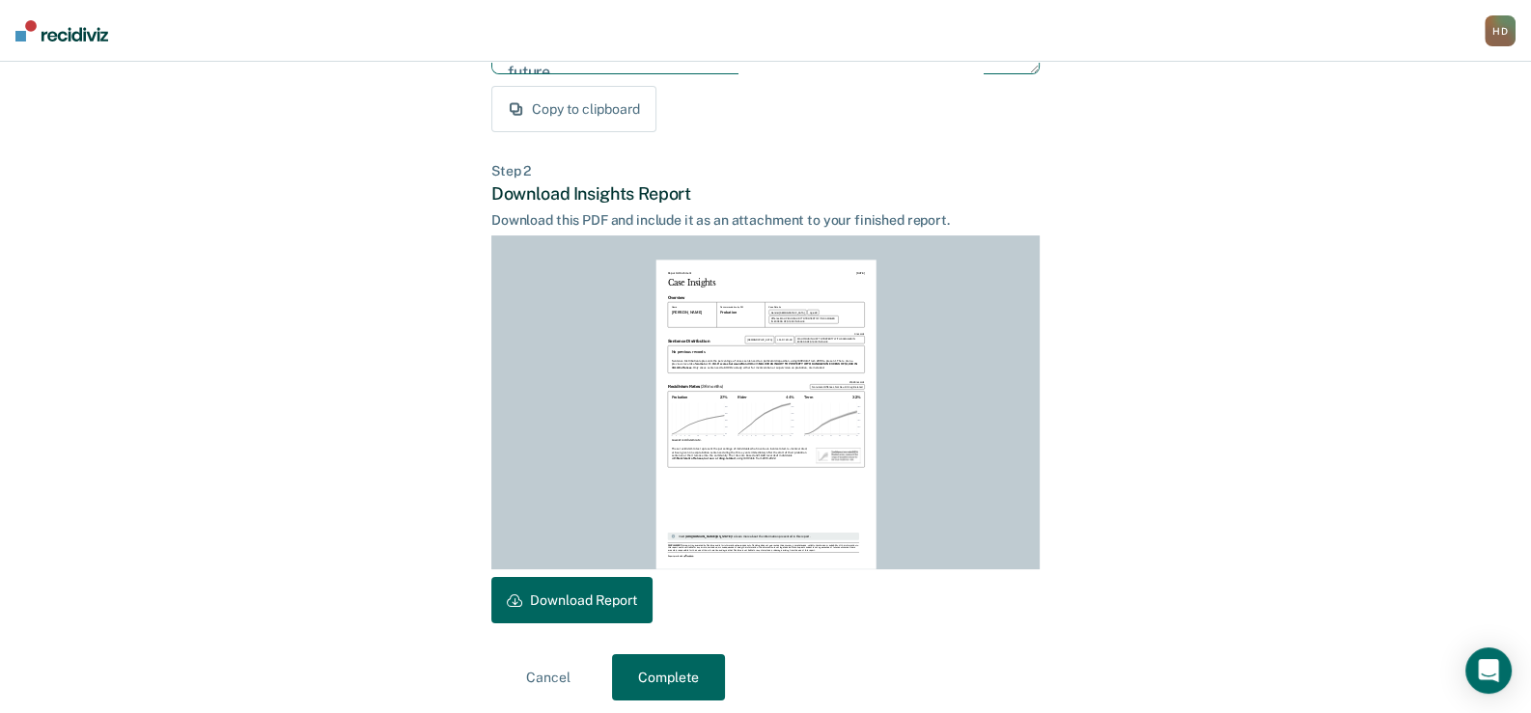
scroll to position [386, 0]
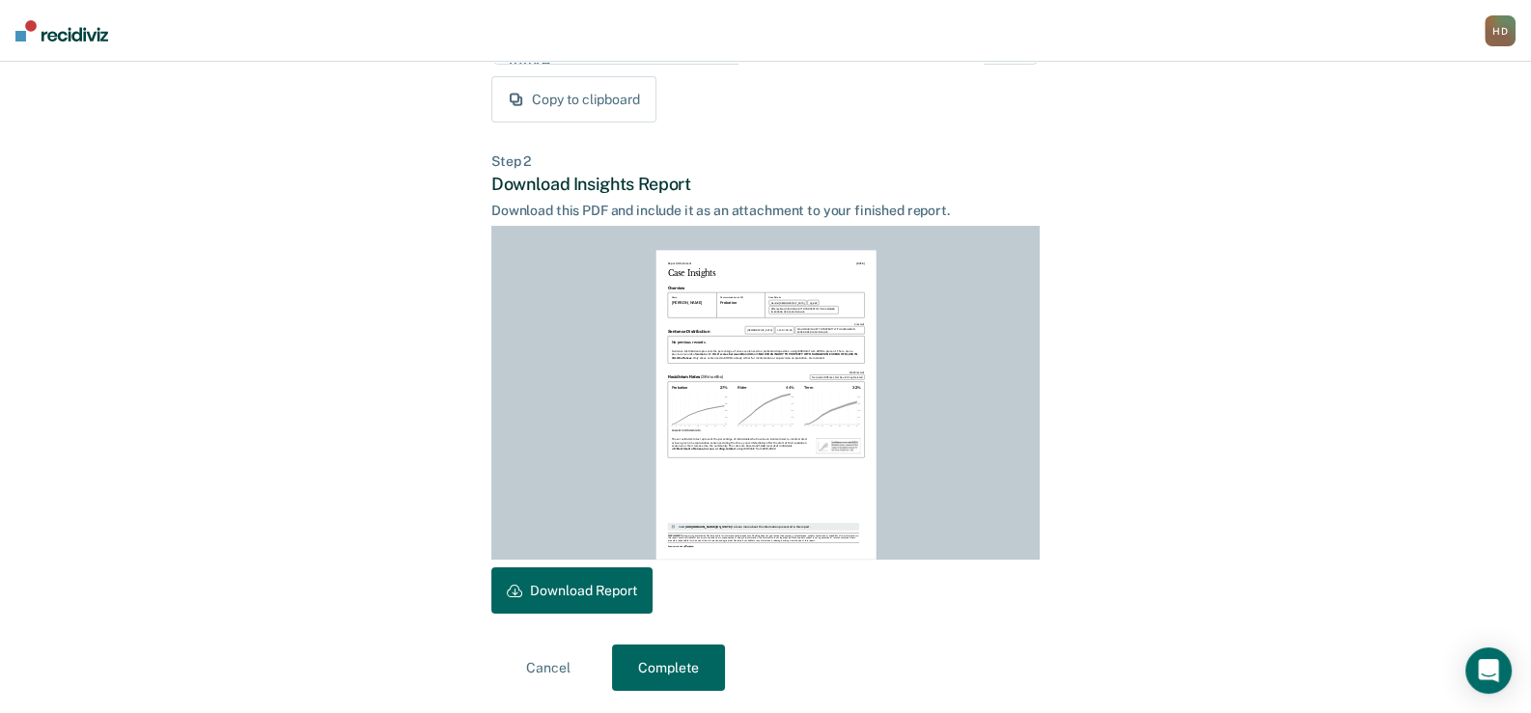
click at [538, 591] on button "Download Report" at bounding box center [571, 591] width 161 height 46
click at [665, 667] on button "Complete" at bounding box center [668, 668] width 113 height 46
